Goal: Task Accomplishment & Management: Complete application form

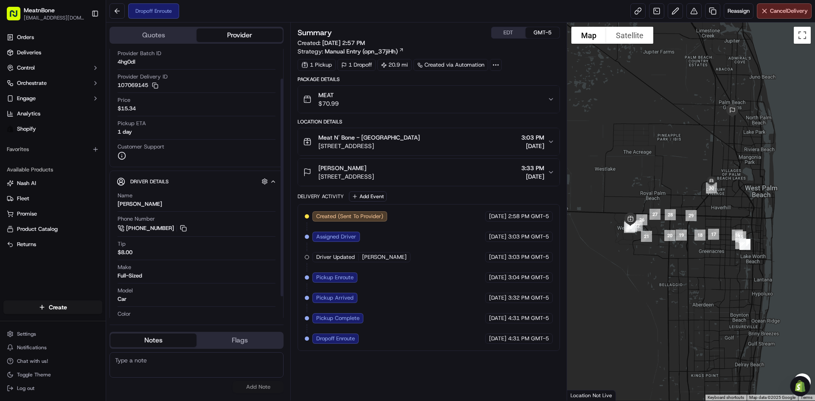
scroll to position [64, 0]
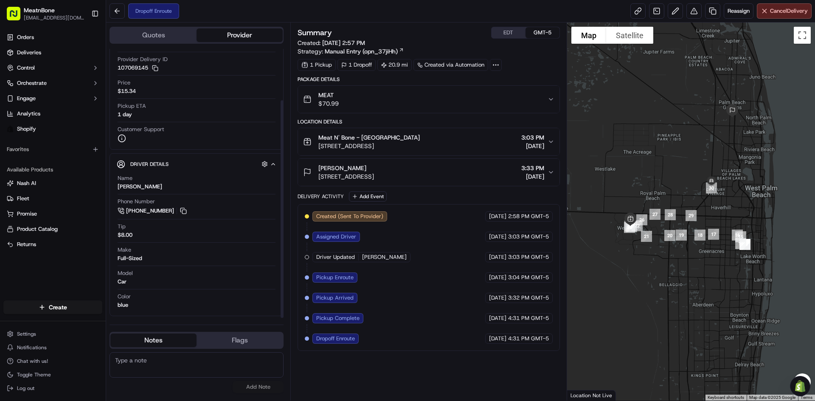
click at [67, 305] on html "MeatnBone [EMAIL_ADDRESS][DOMAIN_NAME] Toggle Sidebar Orders Deliveries Control…" at bounding box center [407, 200] width 815 height 401
click at [149, 325] on link "Delivery" at bounding box center [153, 322] width 95 height 15
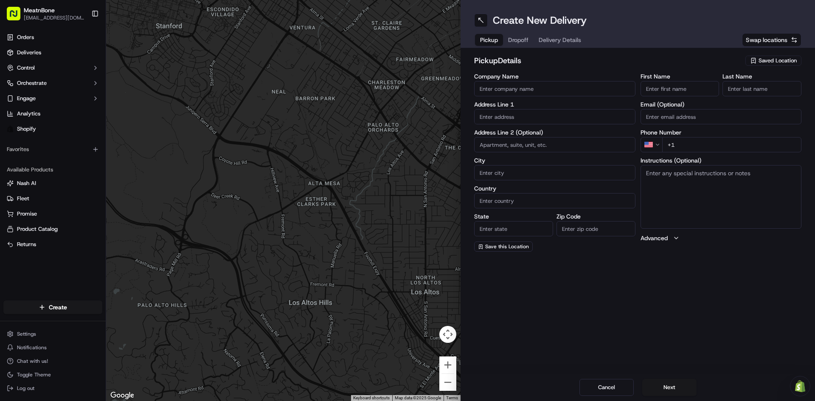
click at [787, 64] on span "Saved Location" at bounding box center [778, 61] width 38 height 8
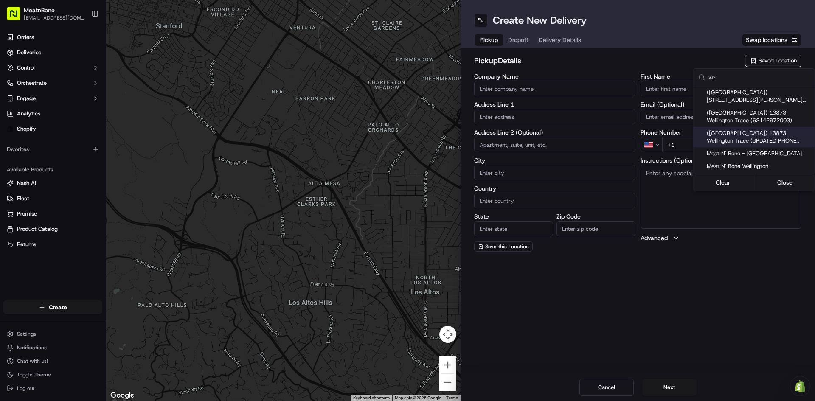
type input "we"
click at [745, 146] on div "([GEOGRAPHIC_DATA]) 13873 Wellington Trace (UPDATED PHONE NUMBER)" at bounding box center [753, 137] width 121 height 20
type input "([GEOGRAPHIC_DATA]) 13873 Wellington Trace (UPDATED PHONE NUMBER)"
type input "13873 Wellington Trace"
type input "B7"
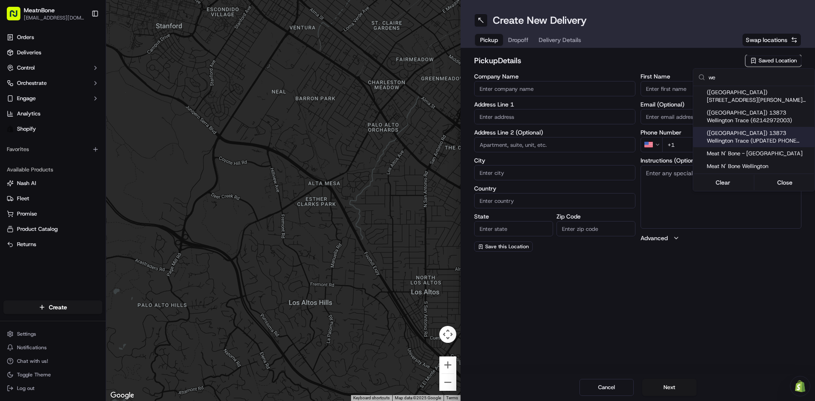
type input "[GEOGRAPHIC_DATA]"
type input "US"
type input "FL"
type input "33414"
type input "[PHONE_NUMBER]"
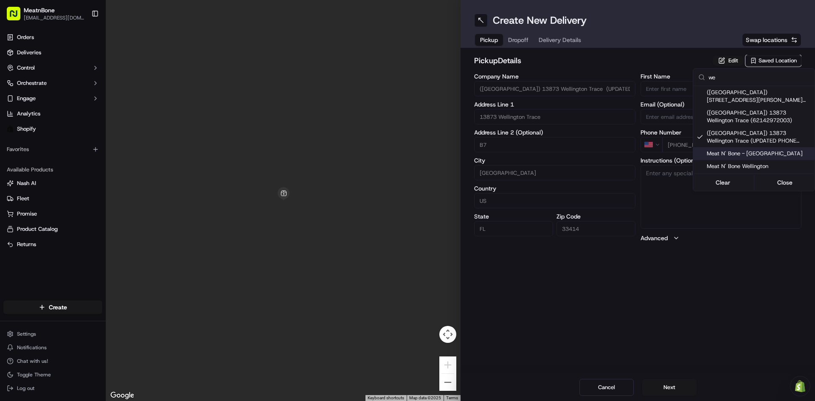
click at [754, 151] on span "Meat N' Bone - [GEOGRAPHIC_DATA]" at bounding box center [759, 154] width 104 height 8
type input "Meat N' Bone - [GEOGRAPHIC_DATA]"
click at [736, 157] on span "Meat N' Bone - [GEOGRAPHIC_DATA]" at bounding box center [759, 154] width 104 height 8
type input "+1"
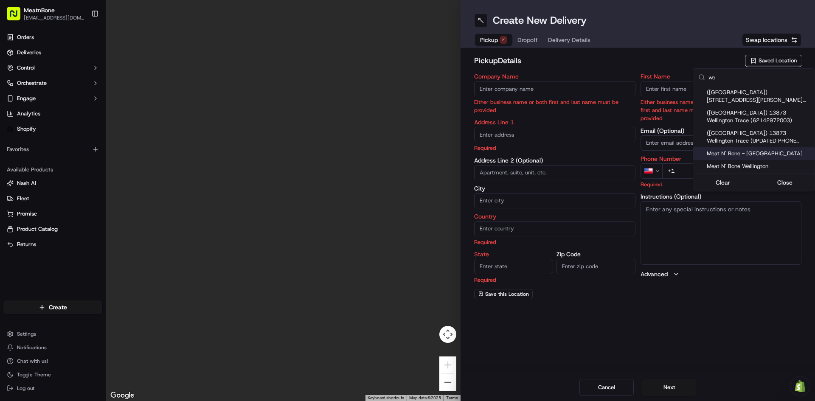
click at [742, 155] on span "Meat N' Bone - [GEOGRAPHIC_DATA]" at bounding box center [759, 154] width 104 height 8
type input "Meat N' Bone - [GEOGRAPHIC_DATA]"
type input "13873 Wellington Trace"
type input "[GEOGRAPHIC_DATA]"
type input "US"
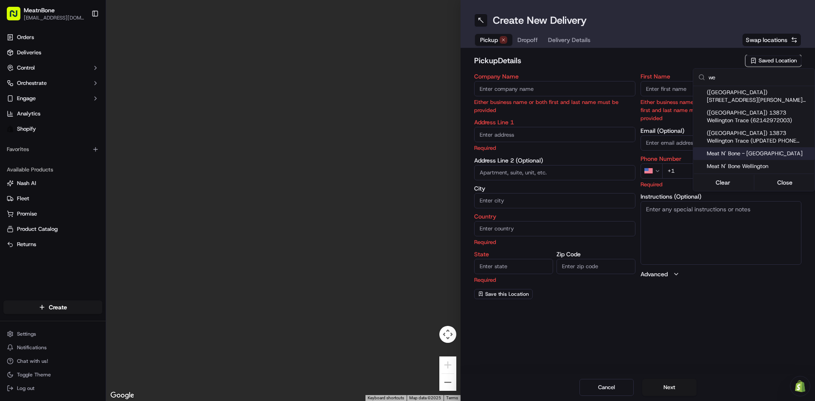
type input "FL"
type input "33414"
type input "[PHONE_NUMBER]"
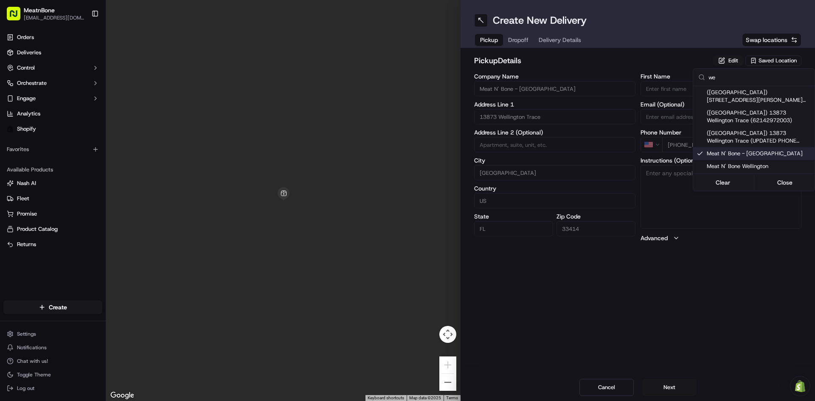
click at [532, 46] on html "MeatnBone [EMAIL_ADDRESS][DOMAIN_NAME] Toggle Sidebar Orders Deliveries Control…" at bounding box center [407, 200] width 815 height 401
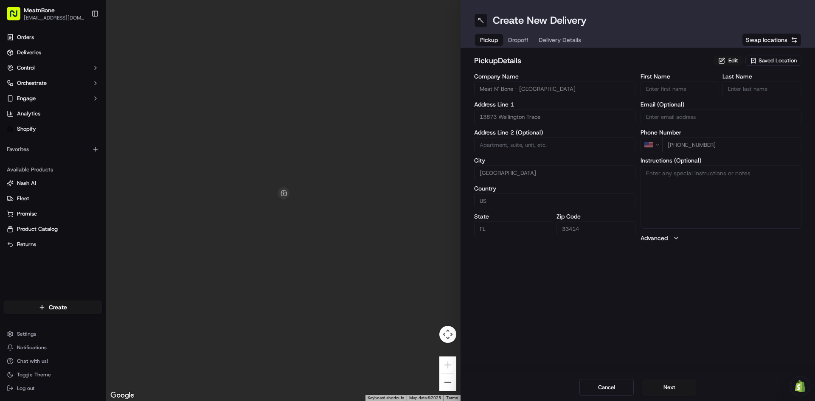
click at [528, 44] on span "Dropoff" at bounding box center [518, 40] width 20 height 8
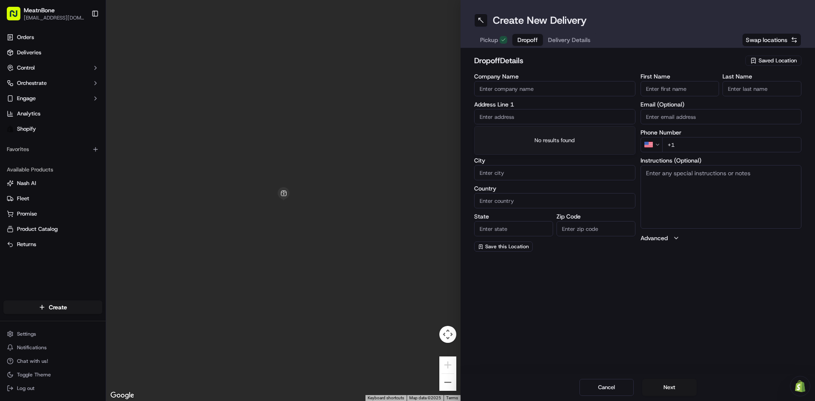
click at [531, 118] on input "text" at bounding box center [554, 116] width 161 height 15
paste input "[STREET_ADDRESS]"
click at [546, 136] on div "[STREET_ADDRESS]" at bounding box center [554, 134] width 157 height 13
type input "[STREET_ADDRESS]"
type input "[GEOGRAPHIC_DATA]"
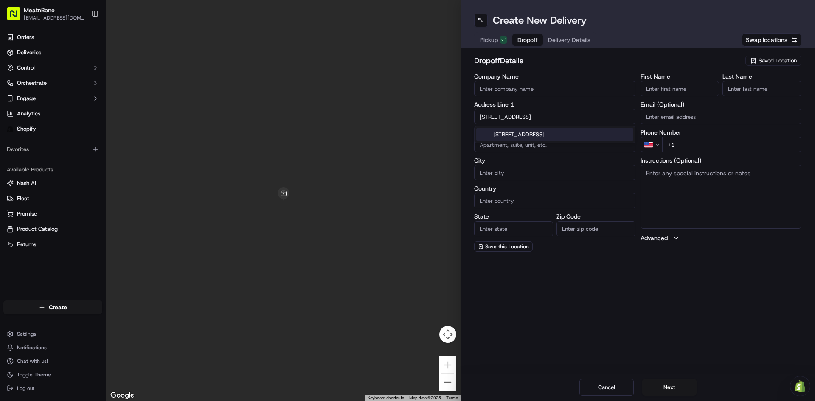
type input "[GEOGRAPHIC_DATA]"
type input "FL"
type input "33411"
type input "[STREET_ADDRESS]"
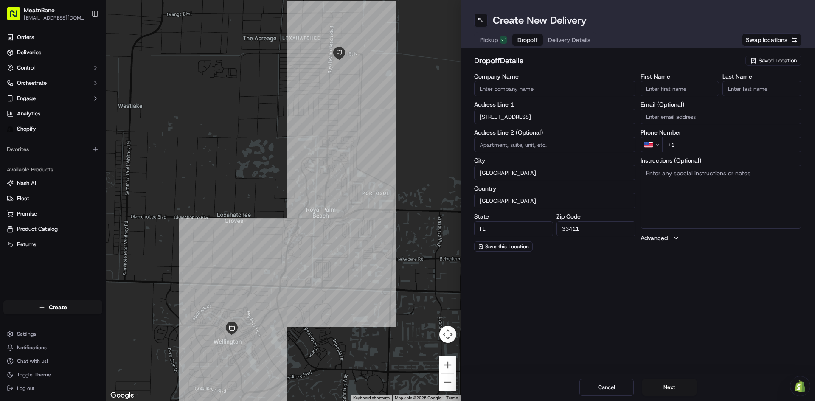
click at [682, 88] on input "First Name" at bounding box center [680, 88] width 79 height 15
paste input "[PERSON_NAME]"
click at [676, 89] on input "[PERSON_NAME]" at bounding box center [680, 88] width 79 height 15
type input "[PERSON_NAME]"
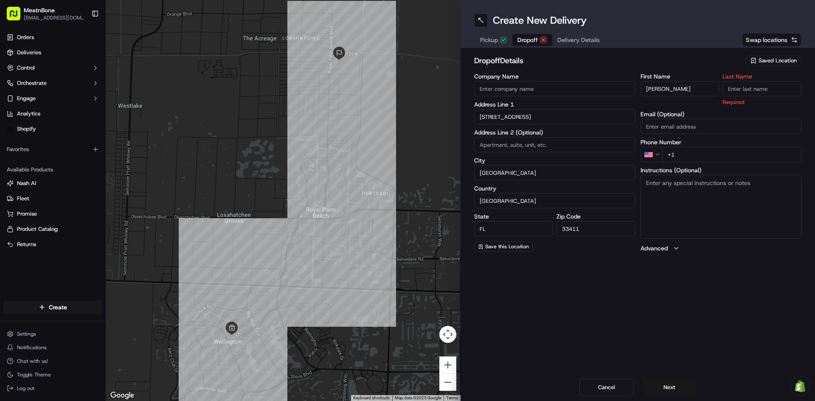
click at [773, 81] on div "Last Name Required" at bounding box center [761, 89] width 79 height 33
click at [770, 85] on input "Last Name" at bounding box center [761, 88] width 79 height 15
paste input "[PERSON_NAME]"
type input "[PERSON_NAME]"
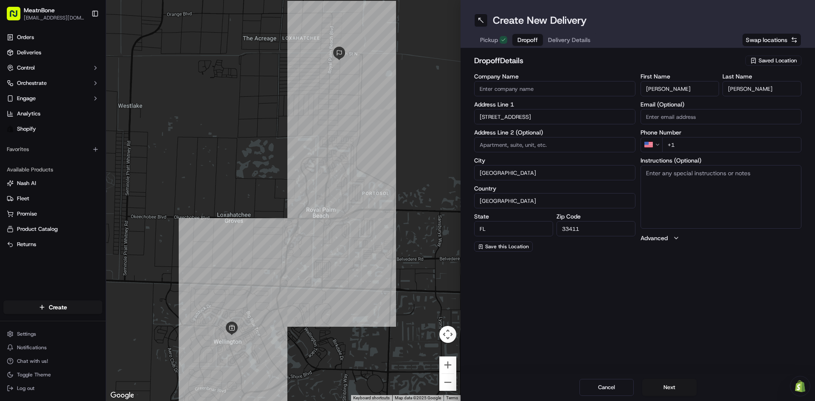
click at [697, 145] on input "+1" at bounding box center [732, 144] width 140 height 15
paste input "[PHONE_NUMBER]"
type input "[PHONE_NUMBER]"
click at [579, 40] on span "Delivery Details" at bounding box center [569, 40] width 42 height 8
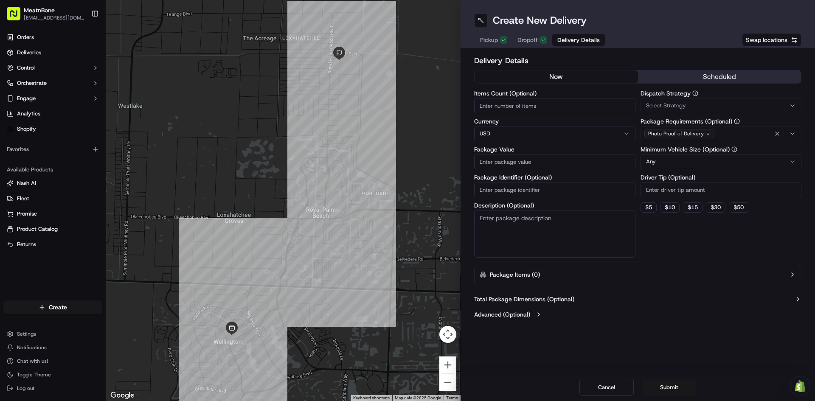
click at [536, 105] on input "Items Count (Optional)" at bounding box center [554, 105] width 161 height 15
type input "1"
click at [554, 161] on input "Package Value" at bounding box center [554, 161] width 161 height 15
paste input "306.68"
type input "306.68"
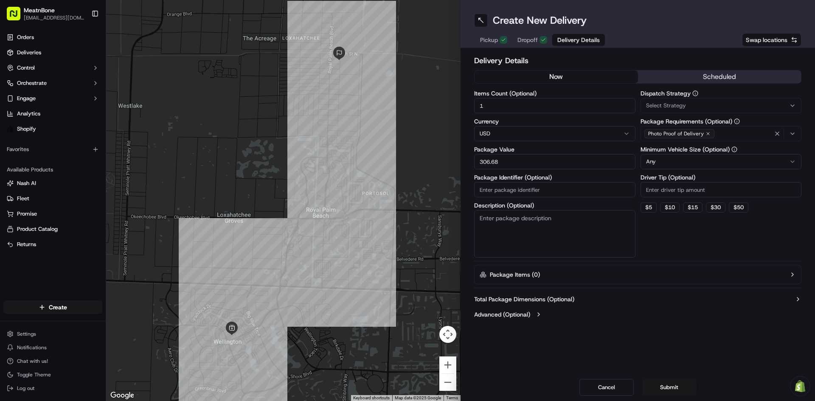
click at [536, 189] on input "Package Identifier (Optional)" at bounding box center [554, 189] width 161 height 15
paste input "256447"
click at [593, 231] on textarea "Description (Optional)" at bounding box center [554, 234] width 161 height 48
click at [478, 194] on input "256447" at bounding box center [554, 189] width 161 height 15
type input "#256447"
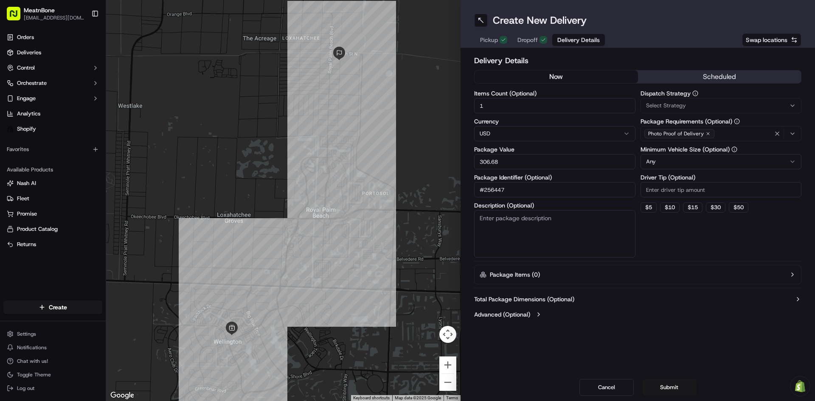
click at [540, 221] on textarea "Description (Optional)" at bounding box center [554, 234] width 161 height 48
drag, startPoint x: 669, startPoint y: 228, endPoint x: 672, endPoint y: 222, distance: 6.6
click at [669, 229] on div "Dispatch Strategy Select Strategy Package Requirements (Optional) Photo Proof o…" at bounding box center [721, 173] width 161 height 167
click at [669, 211] on button "$ 10" at bounding box center [670, 207] width 20 height 10
type input "10"
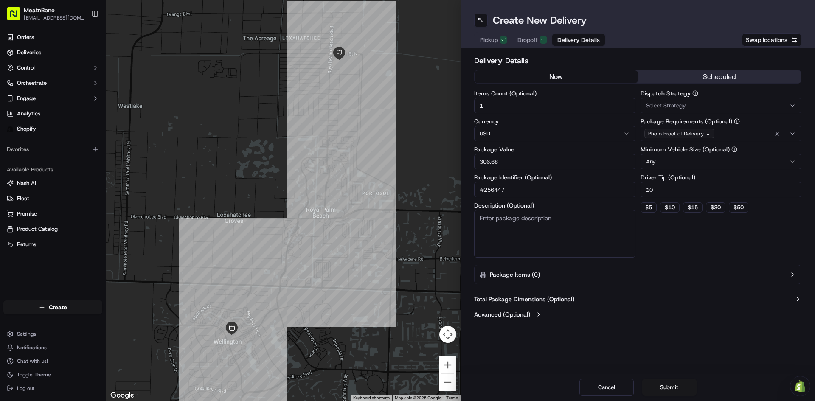
click at [564, 236] on textarea "Description (Optional)" at bounding box center [554, 234] width 161 height 48
type textarea "MEAT"
click at [736, 252] on div "Dispatch Strategy Select Strategy Package Requirements (Optional) Photo Proof o…" at bounding box center [721, 173] width 161 height 167
click at [677, 385] on button "Submit" at bounding box center [669, 387] width 54 height 17
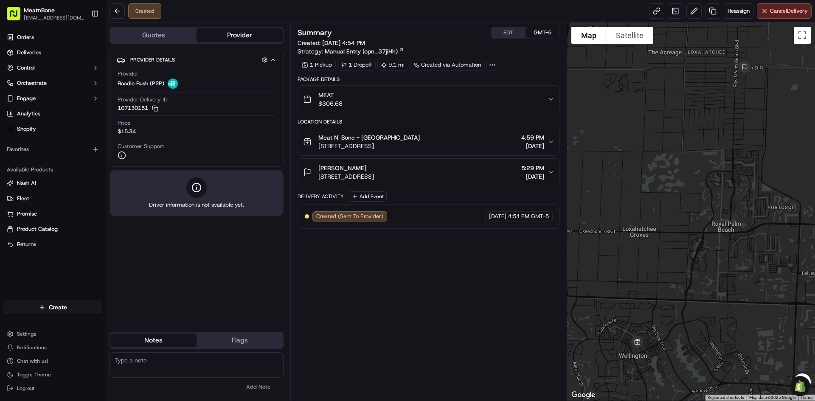
click at [179, 36] on button "Quotes" at bounding box center [153, 35] width 86 height 14
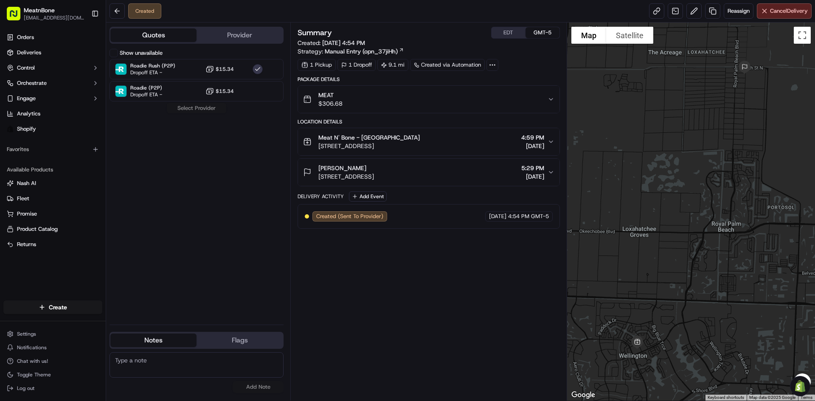
click at [237, 37] on button "Provider" at bounding box center [240, 35] width 86 height 14
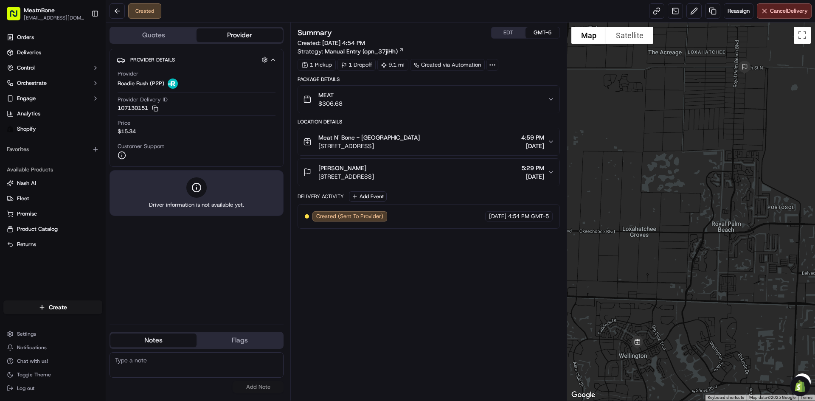
click at [166, 35] on button "Quotes" at bounding box center [153, 35] width 86 height 14
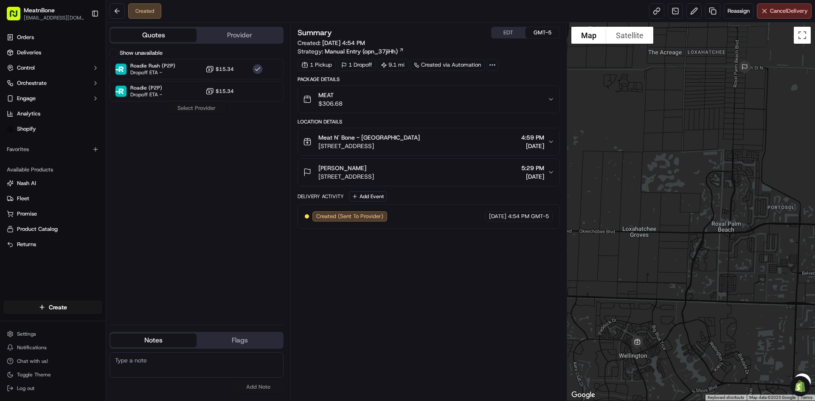
click at [239, 38] on button "Provider" at bounding box center [240, 35] width 86 height 14
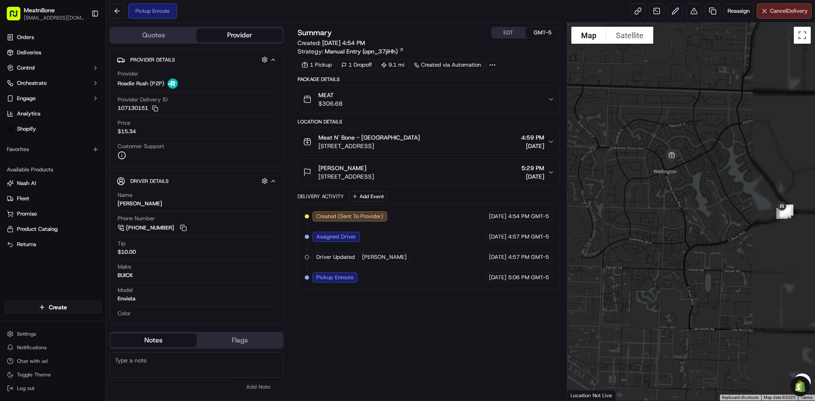
drag, startPoint x: 692, startPoint y: 170, endPoint x: 638, endPoint y: 135, distance: 64.2
click at [639, 138] on div at bounding box center [691, 211] width 248 height 378
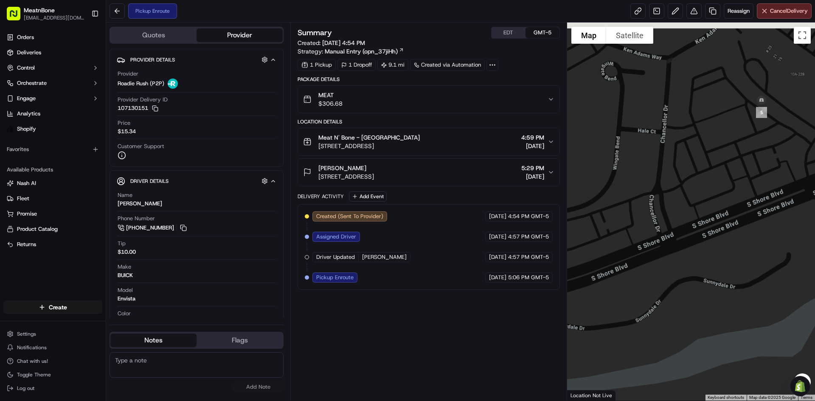
drag, startPoint x: 774, startPoint y: 114, endPoint x: 713, endPoint y: 178, distance: 88.6
click at [714, 178] on div at bounding box center [691, 211] width 248 height 378
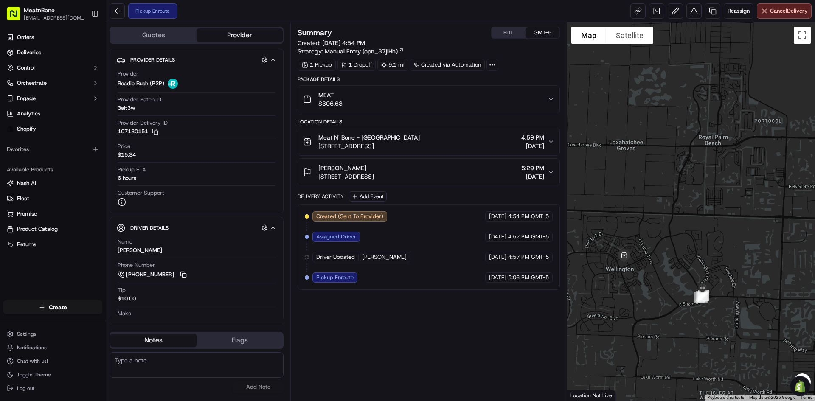
drag, startPoint x: 691, startPoint y: 263, endPoint x: 682, endPoint y: 190, distance: 73.6
click at [682, 191] on div at bounding box center [691, 211] width 248 height 378
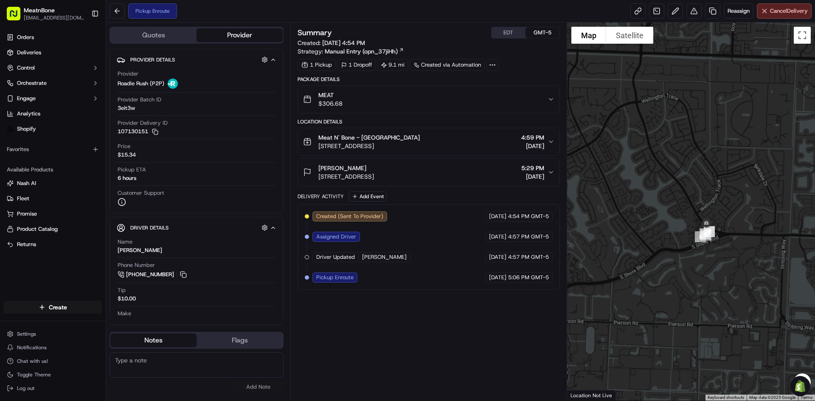
drag, startPoint x: 633, startPoint y: 225, endPoint x: 726, endPoint y: 208, distance: 94.5
click at [723, 215] on div at bounding box center [691, 211] width 248 height 378
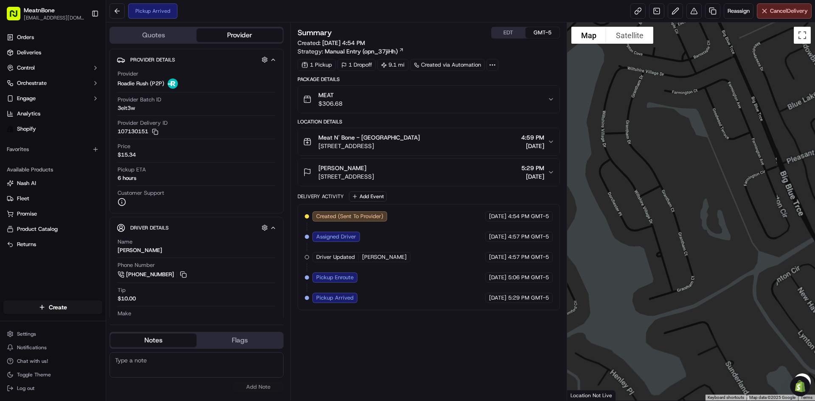
drag, startPoint x: 638, startPoint y: 138, endPoint x: 812, endPoint y: 278, distance: 222.8
click at [815, 278] on div at bounding box center [691, 211] width 248 height 378
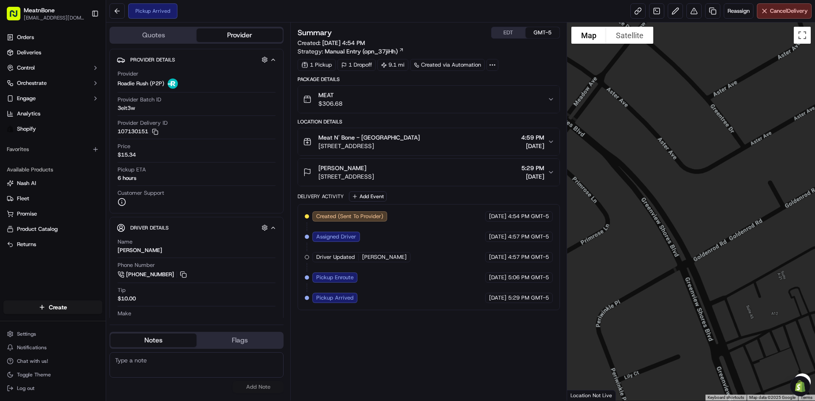
drag, startPoint x: 786, startPoint y: 260, endPoint x: 699, endPoint y: 161, distance: 131.5
click at [699, 163] on div at bounding box center [691, 211] width 248 height 378
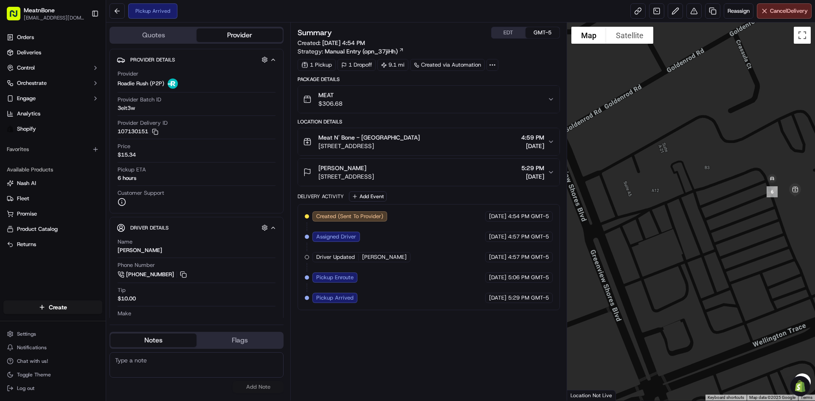
drag, startPoint x: 735, startPoint y: 165, endPoint x: 709, endPoint y: 154, distance: 28.1
click at [710, 154] on div at bounding box center [691, 211] width 248 height 378
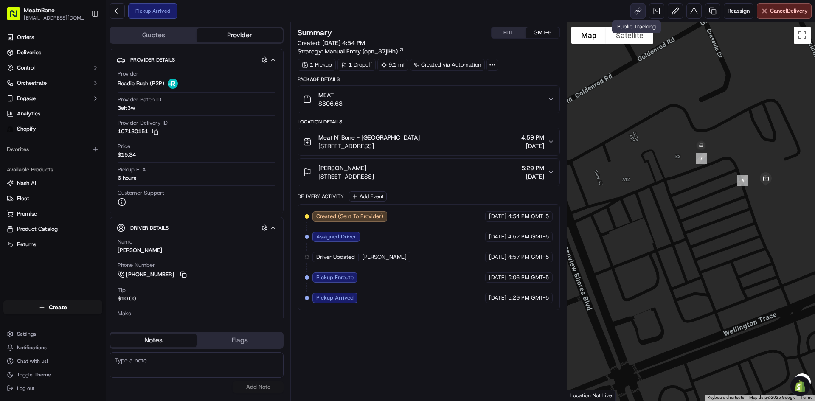
click at [640, 8] on link at bounding box center [637, 10] width 15 height 15
